Goal: Transaction & Acquisition: Purchase product/service

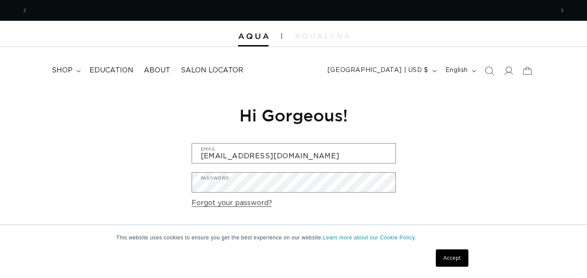
scroll to position [0, 525]
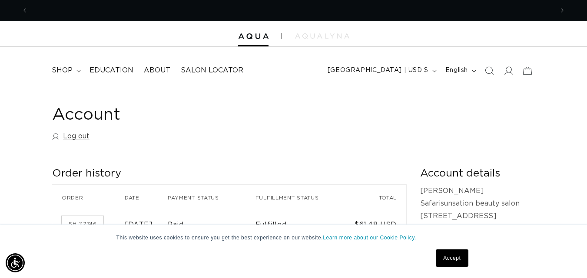
scroll to position [0, 525]
click at [80, 67] on summary "shop" at bounding box center [65, 71] width 38 height 20
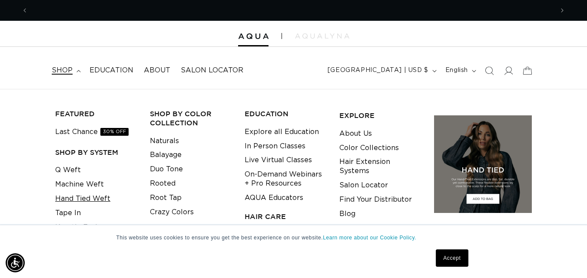
scroll to position [0, 0]
click at [90, 198] on link "Hand Tied Weft" at bounding box center [82, 199] width 55 height 14
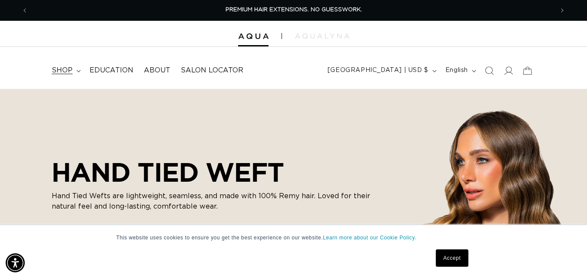
click at [75, 68] on summary "shop" at bounding box center [65, 71] width 38 height 20
click at [493, 71] on span "Search" at bounding box center [489, 70] width 19 height 19
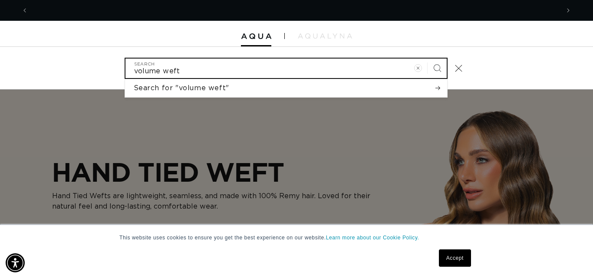
scroll to position [0, 1063]
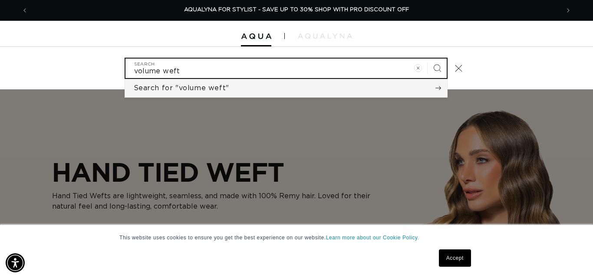
type input "volume weft"
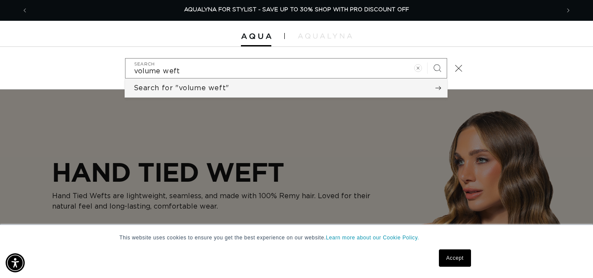
click at [363, 86] on button "Search for "volume weft"" at bounding box center [286, 88] width 322 height 18
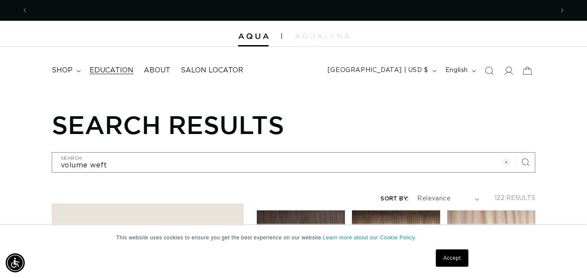
scroll to position [0, 1050]
click at [69, 69] on span "shop" at bounding box center [62, 70] width 21 height 9
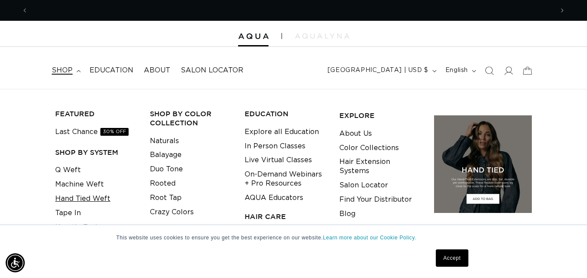
click at [85, 201] on link "Hand Tied Weft" at bounding box center [82, 199] width 55 height 14
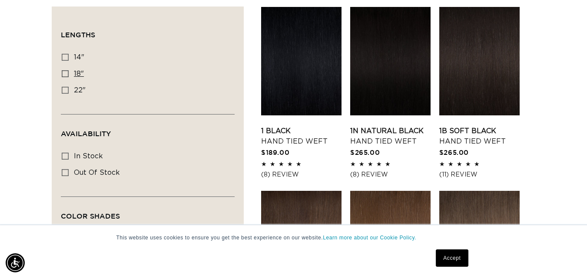
scroll to position [0, 1050]
click at [66, 55] on icon at bounding box center [65, 57] width 7 height 7
click at [66, 55] on input "14" 14" (11 products)" at bounding box center [65, 57] width 7 height 7
checkbox input "true"
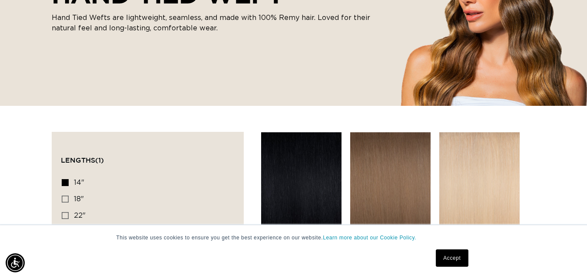
scroll to position [217, 0]
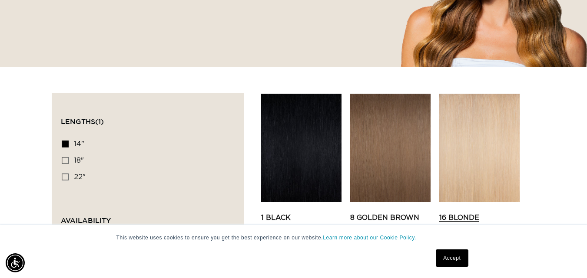
click at [470, 213] on link "16 Blonde Hand Tied Weft" at bounding box center [479, 223] width 80 height 21
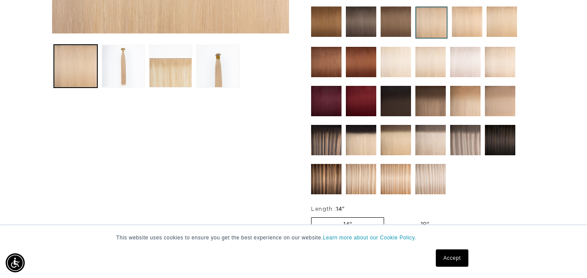
scroll to position [0, 1050]
click at [367, 106] on img at bounding box center [361, 101] width 30 height 30
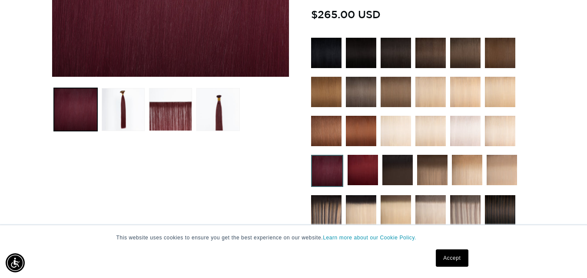
click at [476, 174] on img at bounding box center [467, 170] width 30 height 30
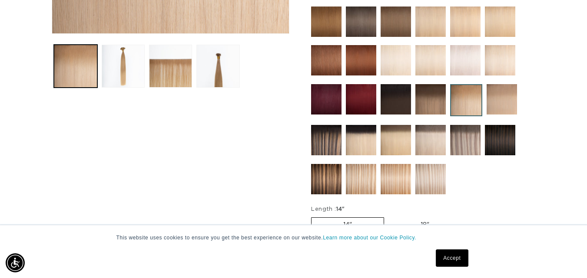
scroll to position [0, 525]
click at [503, 105] on img at bounding box center [501, 99] width 30 height 30
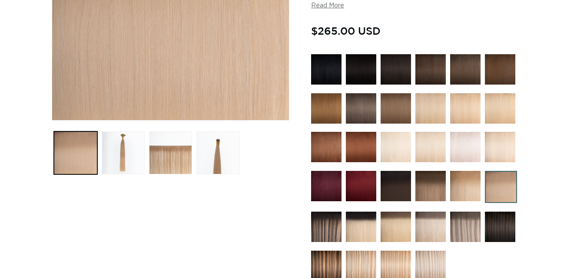
scroll to position [217, 0]
click at [499, 114] on img at bounding box center [500, 108] width 30 height 30
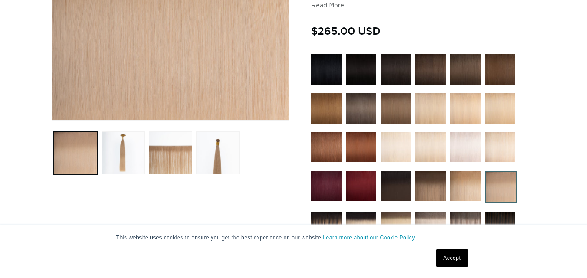
scroll to position [0, 525]
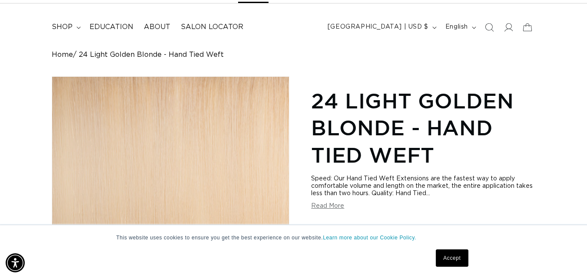
scroll to position [0, 525]
click at [456, 258] on link "Accept" at bounding box center [452, 258] width 32 height 17
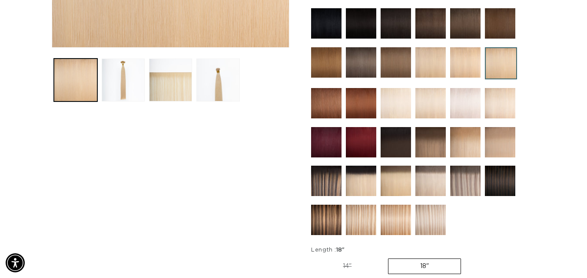
scroll to position [304, 0]
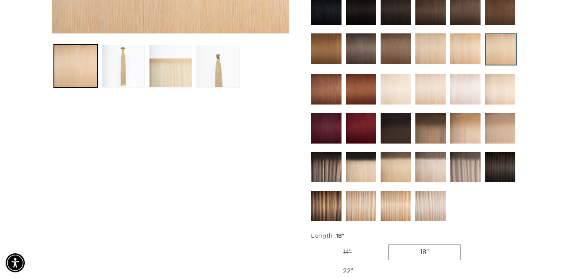
click at [475, 122] on img at bounding box center [465, 128] width 30 height 30
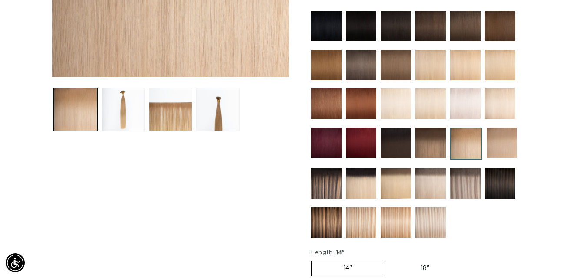
scroll to position [0, 1050]
click at [500, 143] on img at bounding box center [501, 143] width 30 height 30
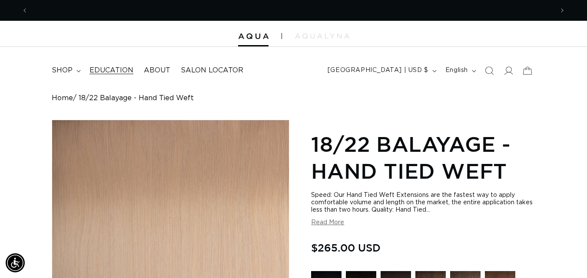
scroll to position [0, 525]
click at [56, 71] on span "shop" at bounding box center [62, 70] width 21 height 9
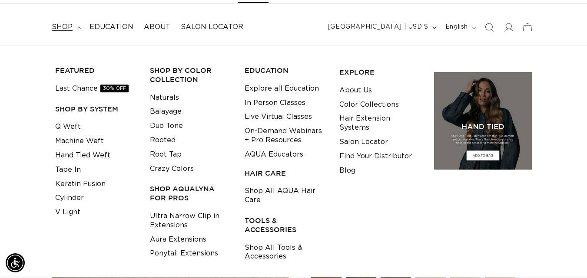
scroll to position [0, 0]
click at [97, 139] on link "Machine Weft" at bounding box center [79, 141] width 49 height 14
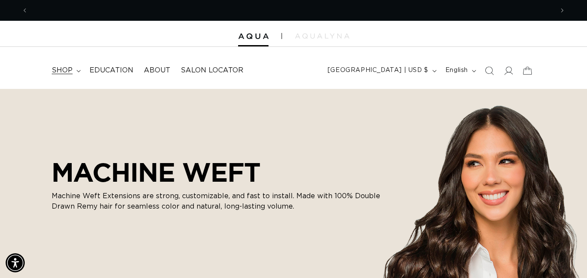
scroll to position [0, 525]
click at [61, 69] on span "shop" at bounding box center [62, 70] width 21 height 9
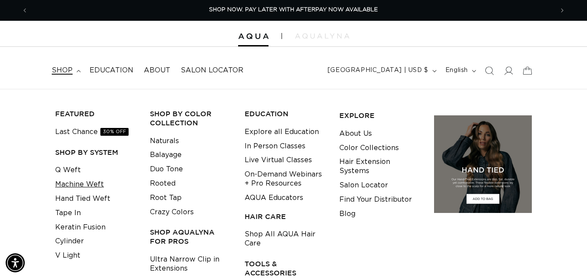
click at [87, 180] on link "Machine Weft" at bounding box center [79, 185] width 49 height 14
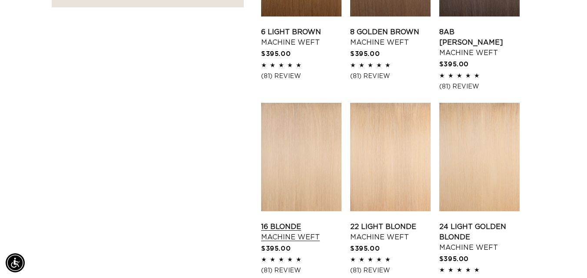
click at [316, 222] on link "16 Blonde Machine Weft" at bounding box center [301, 232] width 80 height 21
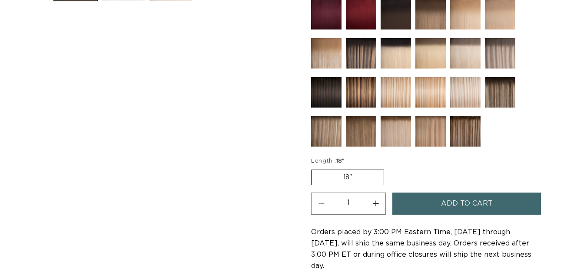
click at [319, 178] on label "18" Variant sold out or unavailable" at bounding box center [347, 178] width 73 height 16
click at [314, 169] on input "18" Variant sold out or unavailable" at bounding box center [313, 168] width 0 height 0
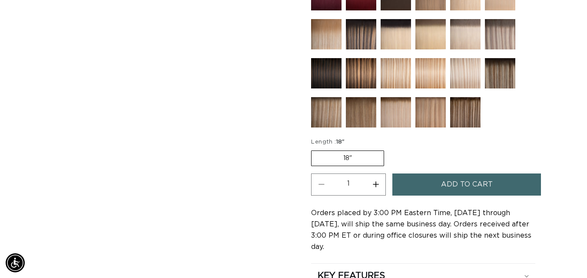
scroll to position [434, 0]
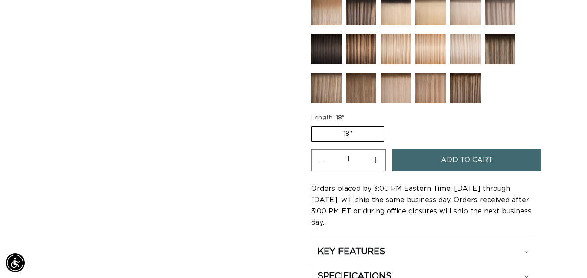
click at [361, 138] on label "18" Variant sold out or unavailable" at bounding box center [347, 134] width 73 height 16
click at [314, 125] on input "18" Variant sold out or unavailable" at bounding box center [313, 125] width 0 height 0
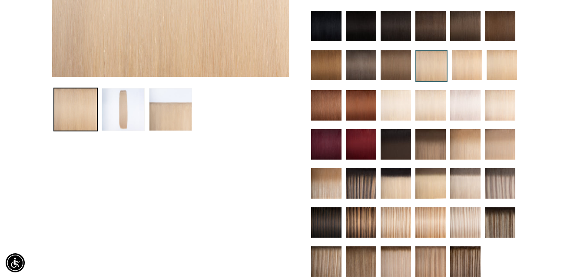
scroll to position [0, 0]
click at [476, 74] on img at bounding box center [467, 65] width 30 height 30
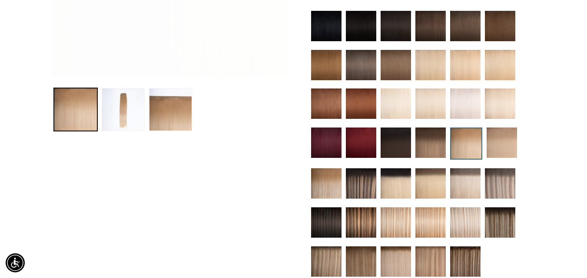
click at [438, 179] on img at bounding box center [430, 184] width 30 height 30
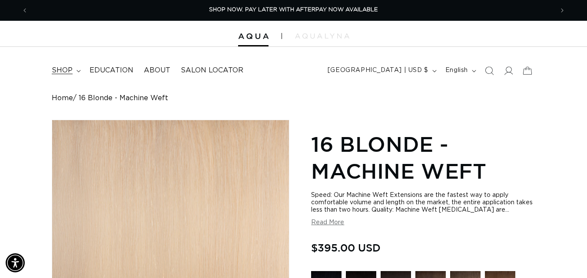
click at [63, 68] on span "shop" at bounding box center [62, 70] width 21 height 9
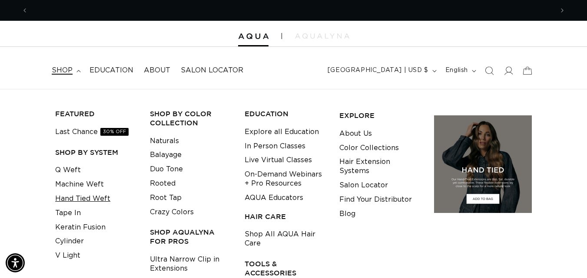
scroll to position [0, 1050]
click at [85, 197] on link "Hand Tied Weft" at bounding box center [82, 199] width 55 height 14
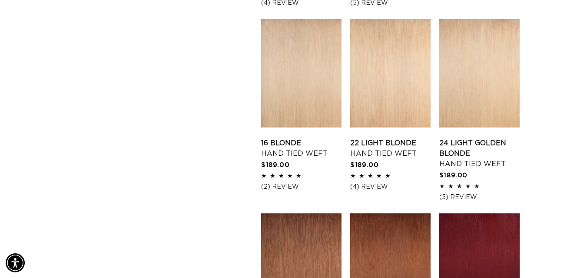
scroll to position [825, 0]
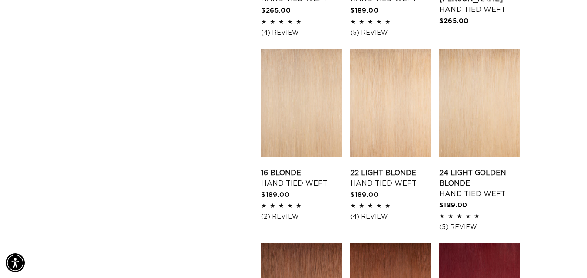
click at [310, 168] on link "16 Blonde Hand Tied Weft" at bounding box center [301, 178] width 80 height 21
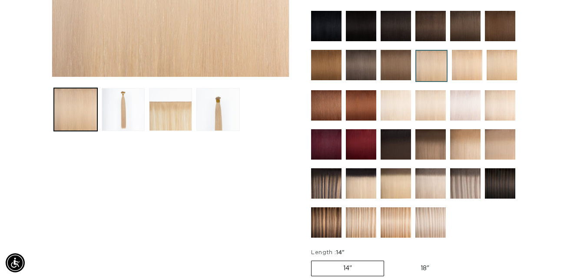
click at [457, 142] on img at bounding box center [465, 144] width 30 height 30
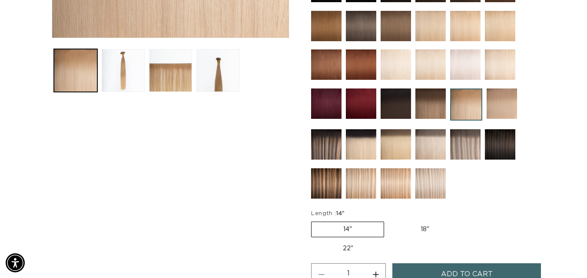
scroll to position [304, 0]
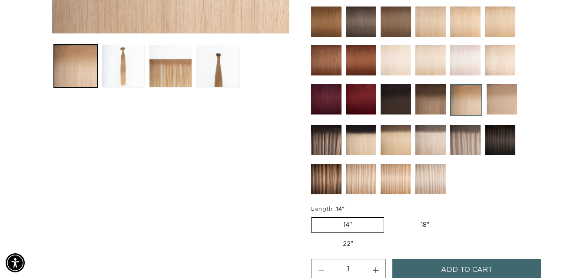
click at [176, 72] on button "Load image 3 in gallery view" at bounding box center [170, 66] width 43 height 43
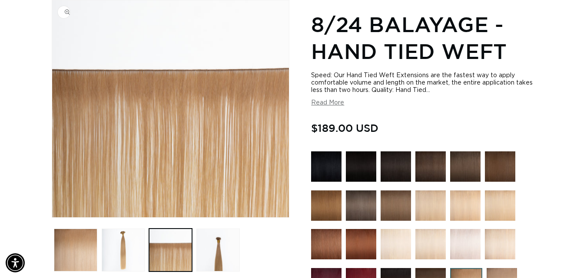
scroll to position [0, 525]
click at [235, 156] on img "Gallery Viewer" at bounding box center [170, 108] width 237 height 217
click at [320, 104] on button "Read More" at bounding box center [327, 102] width 33 height 7
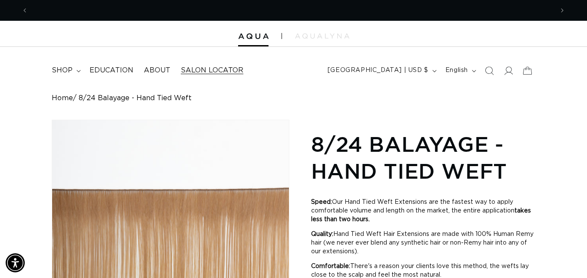
scroll to position [0, 1050]
click at [60, 75] on span "shop" at bounding box center [62, 70] width 21 height 9
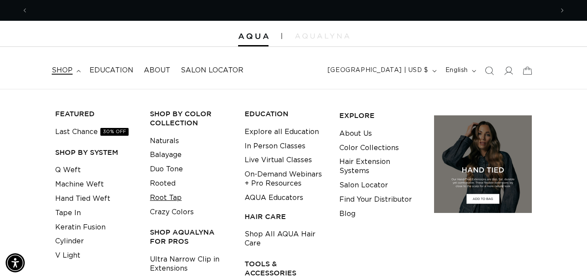
scroll to position [0, 0]
click at [88, 184] on link "Machine Weft" at bounding box center [79, 185] width 49 height 14
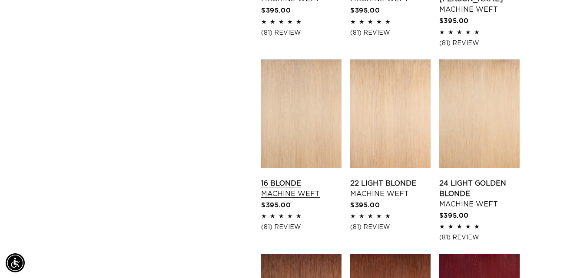
click at [325, 179] on link "16 Blonde Machine Weft" at bounding box center [301, 189] width 80 height 21
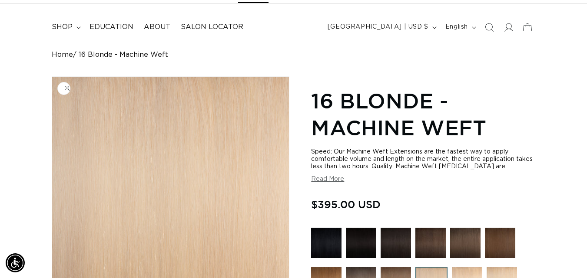
click at [236, 176] on img "Gallery Viewer" at bounding box center [170, 185] width 237 height 217
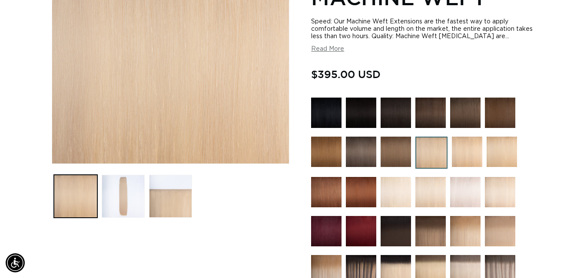
scroll to position [0, 525]
click at [161, 202] on button "Load image 3 in gallery view" at bounding box center [170, 196] width 43 height 43
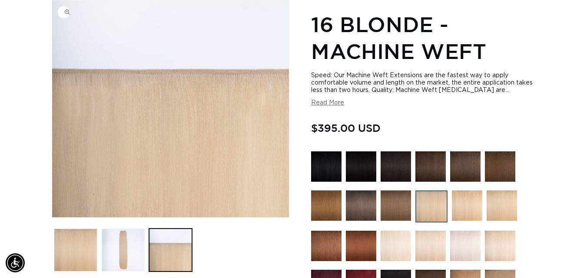
scroll to position [0, 1050]
click at [157, 123] on img "Gallery Viewer" at bounding box center [170, 108] width 237 height 217
click at [242, 141] on img "Gallery Viewer" at bounding box center [170, 108] width 237 height 217
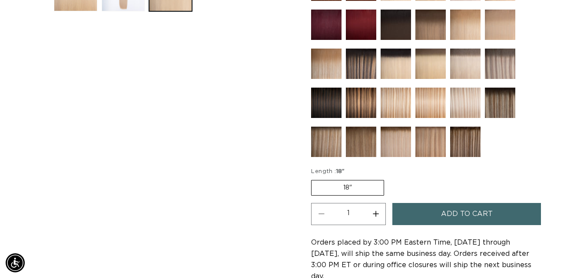
scroll to position [0, 0]
click at [336, 188] on label "18" Variant sold out or unavailable" at bounding box center [347, 188] width 73 height 16
click at [314, 179] on input "18" Variant sold out or unavailable" at bounding box center [313, 179] width 0 height 0
